Goal: Task Accomplishment & Management: Manage account settings

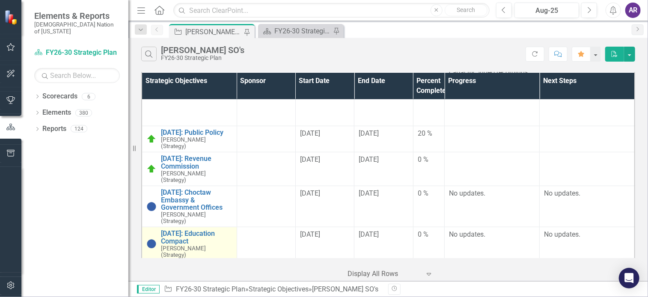
scroll to position [409, 0]
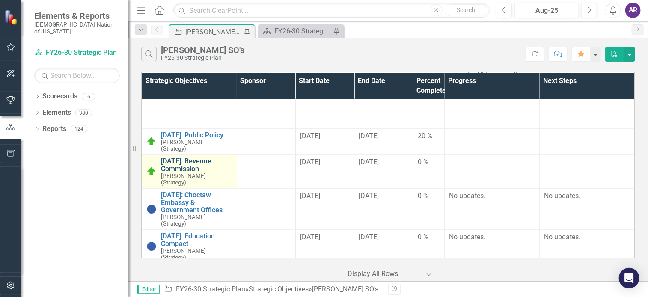
click at [192, 157] on link "[DATE]: Revenue Commission" at bounding box center [196, 164] width 71 height 15
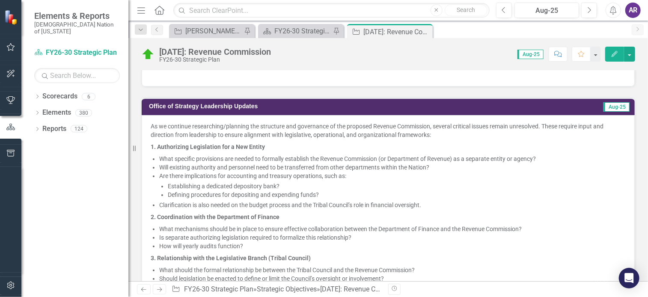
scroll to position [428, 0]
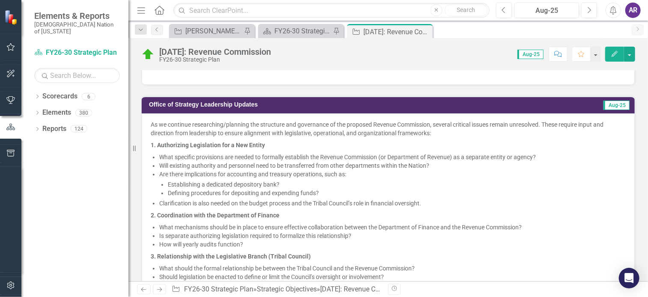
click at [268, 148] on span "As we continue researching/planning the structure and governance of the propose…" at bounding box center [388, 253] width 475 height 267
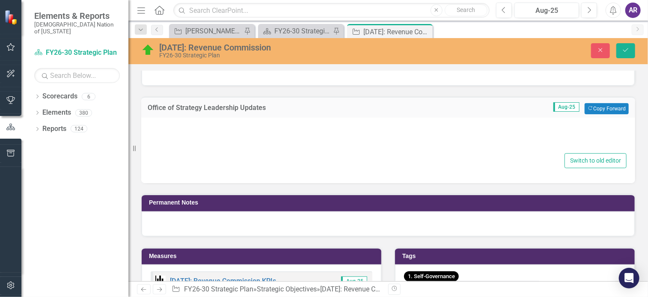
type textarea "<l>Ip do sitametc adipiscinge/seddoeiu tem incididun utl etdolorema al eni admi…"
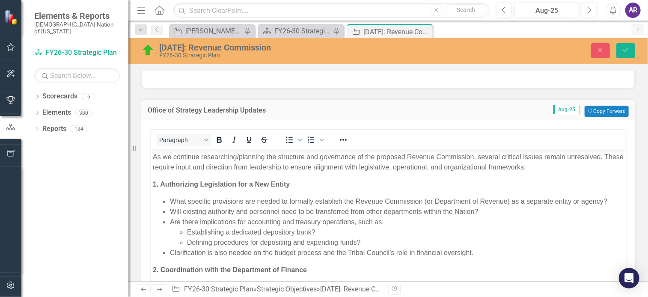
scroll to position [426, 0]
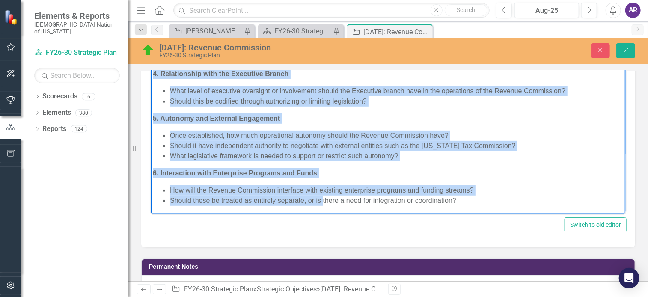
scroll to position [544, 0]
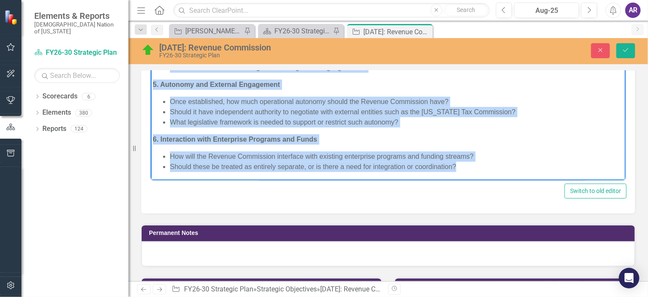
drag, startPoint x: 151, startPoint y: 65, endPoint x: 511, endPoint y: 168, distance: 374.2
click at [511, 168] on body "As we continue researching/planning the structure and governance of the propose…" at bounding box center [387, 0] width 475 height 360
copy body "4. Loremipsumd Sitametcons adi e Sed Doeius Temp incididu utlaboreet dol magnaa…"
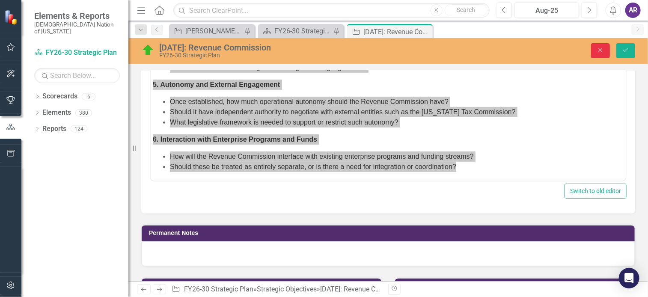
click at [602, 50] on icon "Close" at bounding box center [600, 50] width 8 height 6
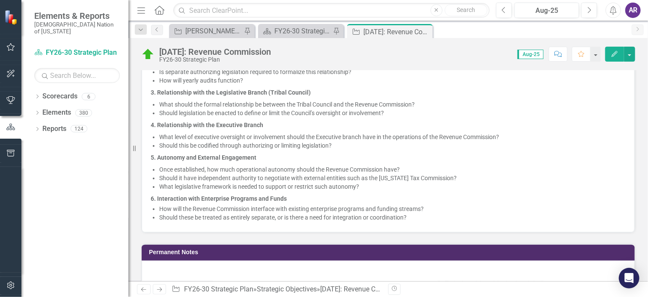
scroll to position [592, 0]
